Goal: Information Seeking & Learning: Stay updated

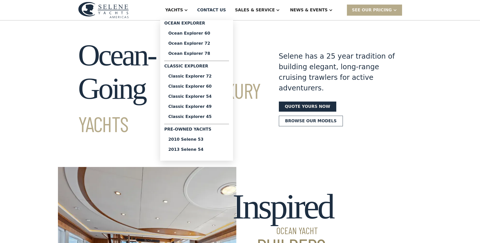
click at [183, 11] on div "Yachts" at bounding box center [174, 10] width 18 height 6
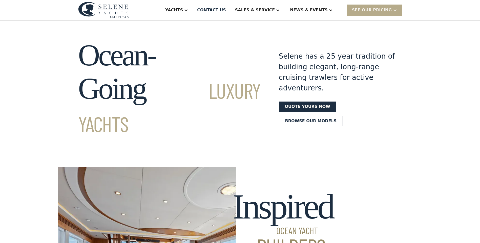
click at [183, 11] on div "Yachts" at bounding box center [174, 10] width 18 height 6
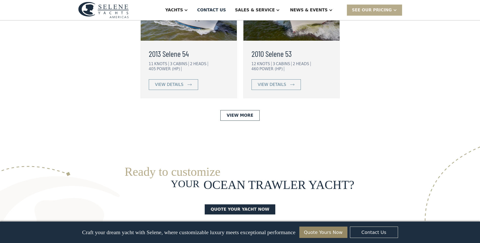
scroll to position [1392, 0]
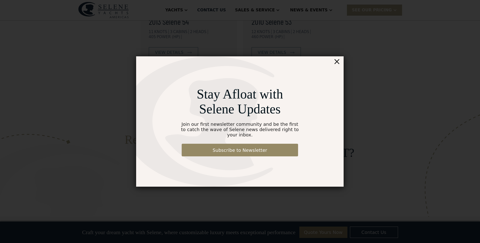
click at [337, 63] on div "×" at bounding box center [336, 61] width 7 height 10
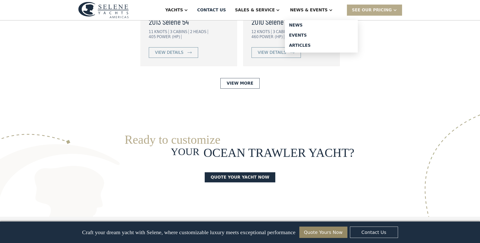
click at [324, 11] on div "News & EVENTS" at bounding box center [309, 10] width 38 height 6
click at [333, 9] on div at bounding box center [331, 10] width 4 height 4
click at [309, 24] on div "News" at bounding box center [321, 25] width 65 height 4
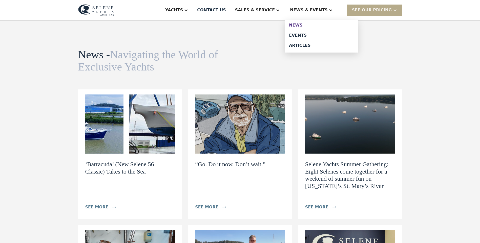
click at [303, 27] on div "News" at bounding box center [321, 25] width 65 height 4
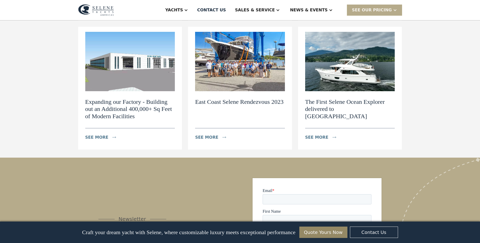
scroll to position [658, 0]
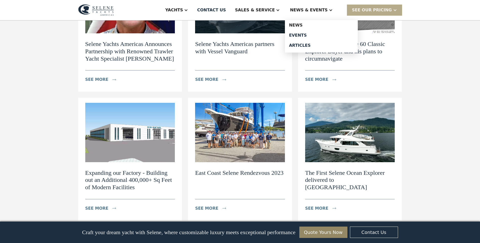
click at [324, 16] on div "News & EVENTS" at bounding box center [311, 10] width 53 height 20
click at [304, 27] on div "News" at bounding box center [321, 25] width 65 height 4
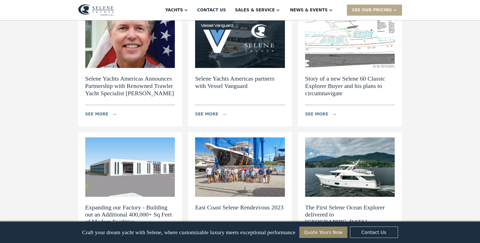
scroll to position [531, 0]
